Goal: Task Accomplishment & Management: Manage account settings

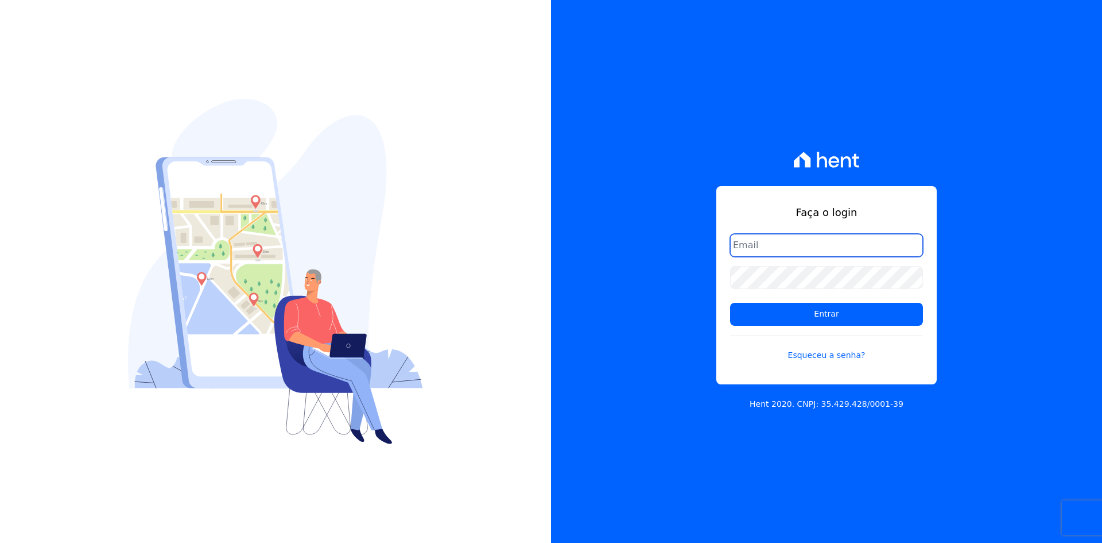
click at [788, 241] on input "email" at bounding box center [826, 245] width 193 height 23
type input "epnolli@terra.com.br"
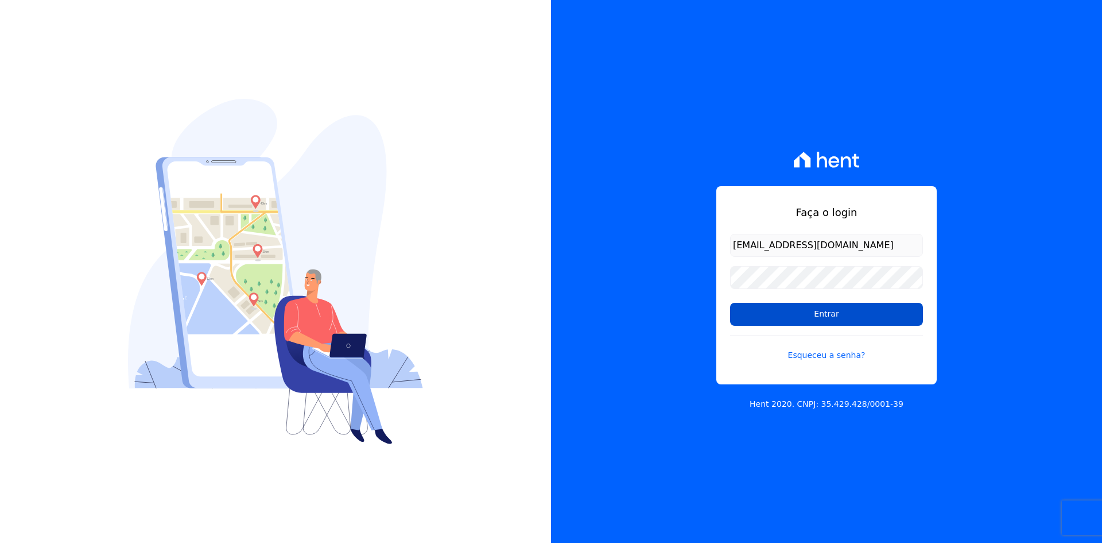
click at [823, 312] on input "Entrar" at bounding box center [826, 314] width 193 height 23
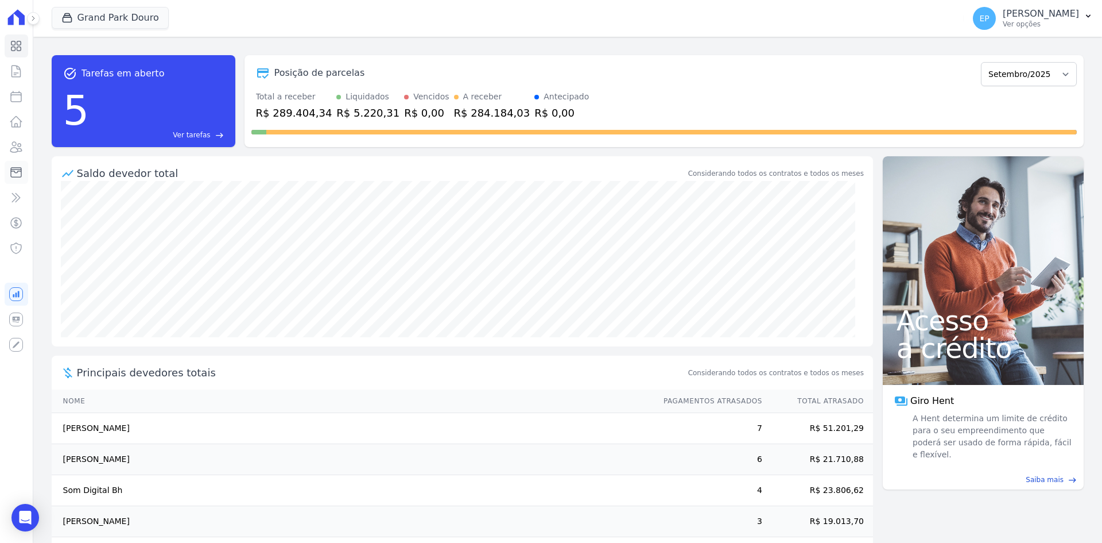
click at [24, 177] on link "Minha Carteira" at bounding box center [17, 172] width 24 height 23
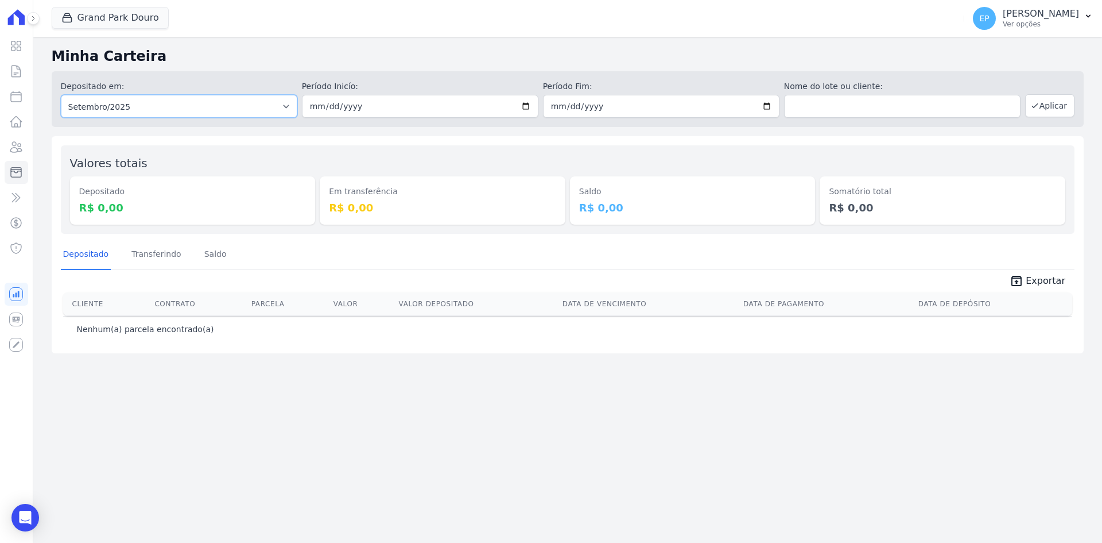
click at [222, 101] on select "Todos os meses Maio/2023 Junho/2023 Julho/2023 Agosto/2023 Setembro/2023 Outubr…" at bounding box center [179, 106] width 237 height 23
select select "08/2025"
click at [61, 95] on select "Todos os meses Maio/2023 Junho/2023 Julho/2023 Agosto/2023 Setembro/2023 Outubr…" at bounding box center [179, 106] width 237 height 23
click at [527, 102] on input "date" at bounding box center [420, 106] width 237 height 23
type input "2025-09-22"
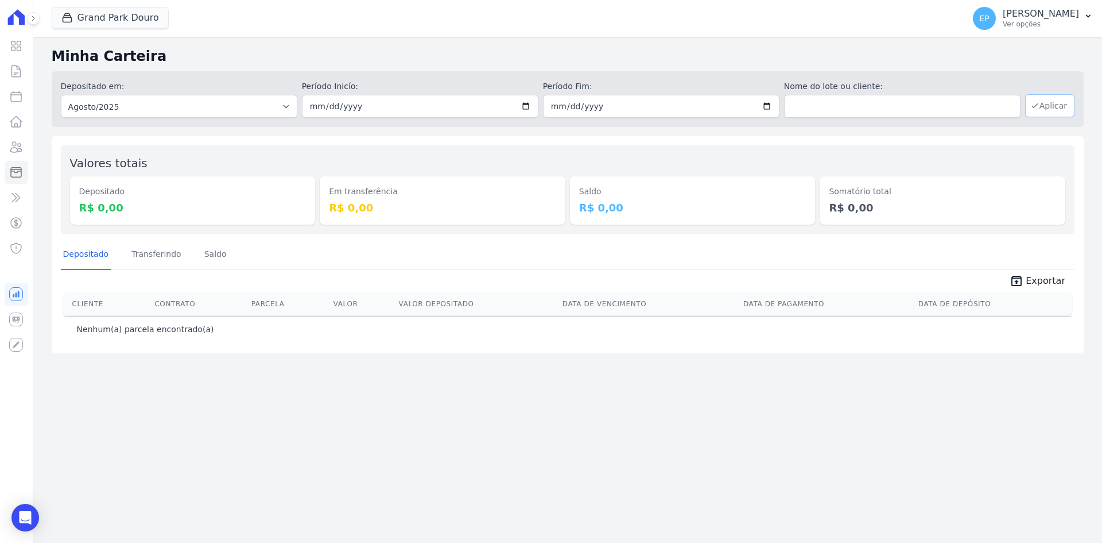
click at [1054, 103] on button "Aplicar" at bounding box center [1050, 105] width 49 height 23
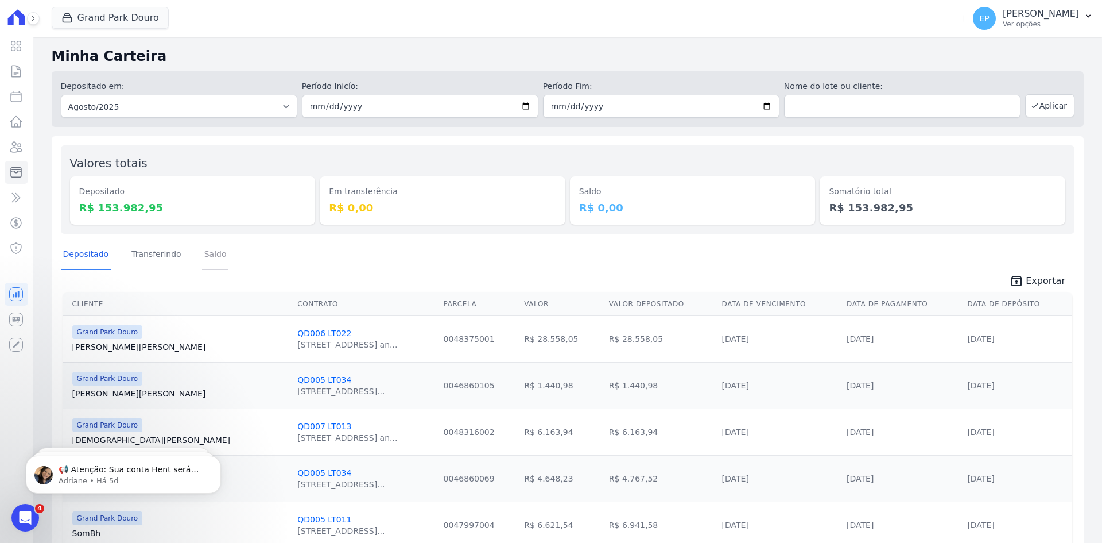
click at [202, 254] on link "Saldo" at bounding box center [215, 255] width 27 height 30
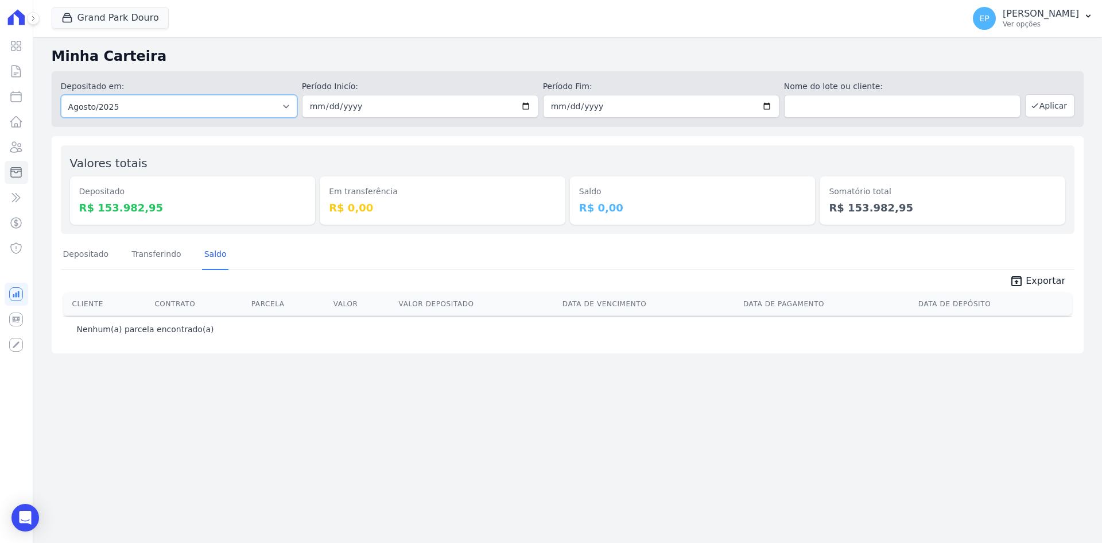
click at [280, 107] on select "Todos os meses Maio/2023 Junho/2023 Julho/2023 Agosto/2023 Setembro/2023 Outubr…" at bounding box center [179, 106] width 237 height 23
select select "09/2025"
click at [61, 95] on select "Todos os meses Maio/2023 Junho/2023 Julho/2023 Agosto/2023 Setembro/2023 Outubr…" at bounding box center [179, 106] width 237 height 23
click at [1063, 105] on button "Aplicar" at bounding box center [1050, 105] width 49 height 23
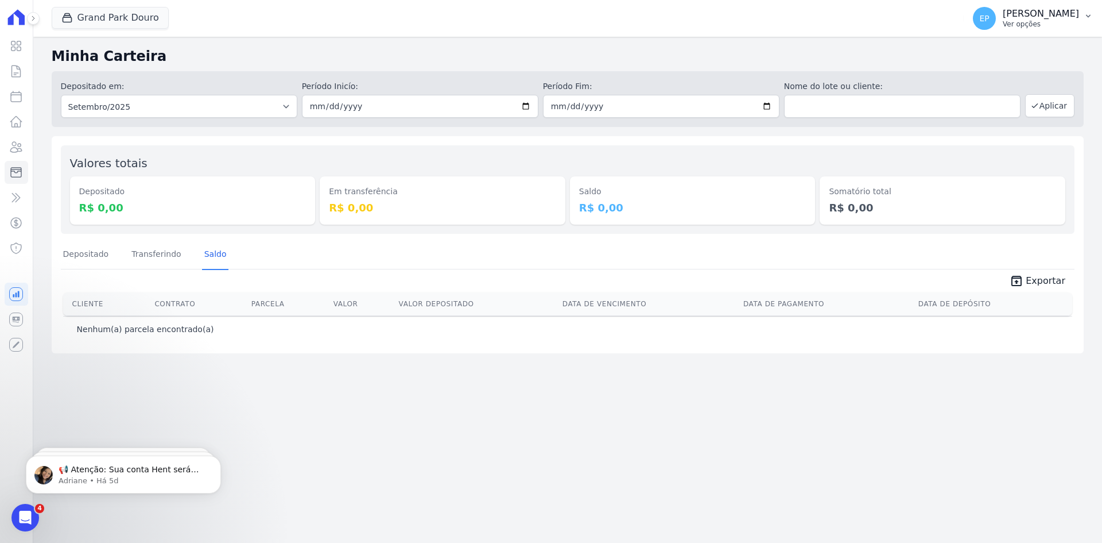
click at [1033, 19] on p "[PERSON_NAME]" at bounding box center [1041, 13] width 76 height 11
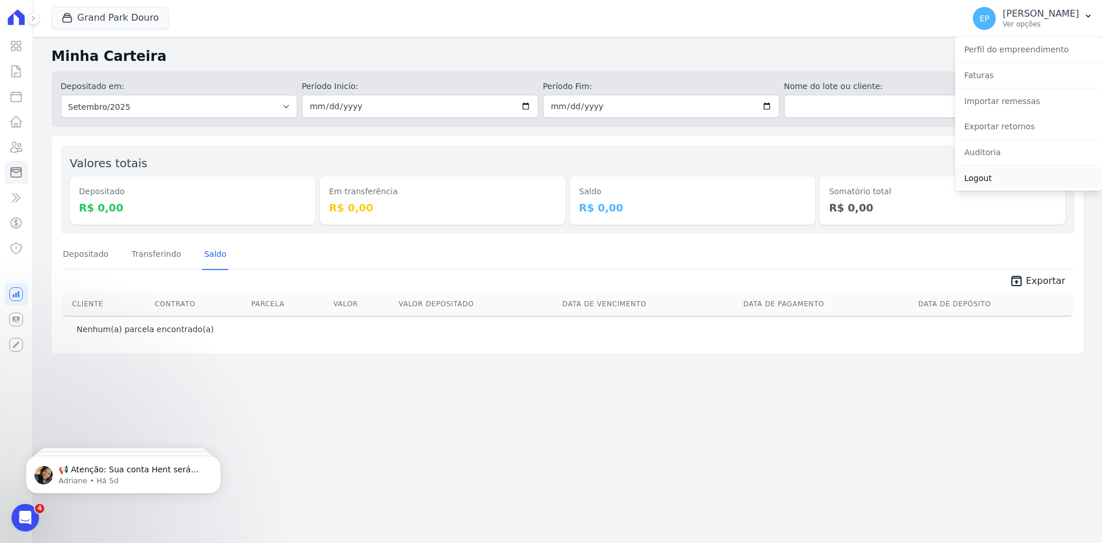
click at [973, 179] on link "Logout" at bounding box center [1028, 178] width 147 height 21
